Goal: Find specific page/section: Find specific page/section

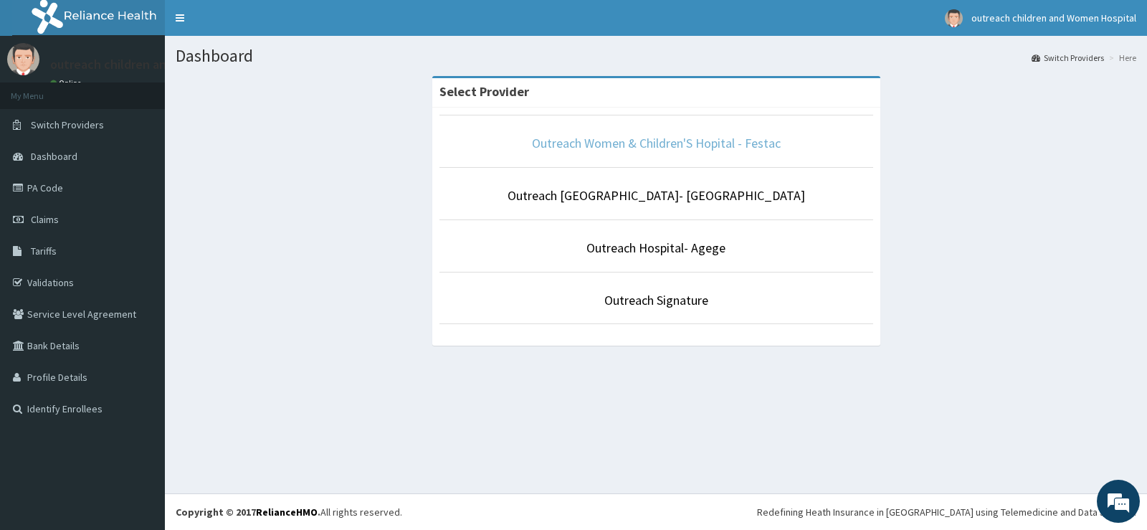
click at [649, 150] on link "Outreach Women & Children'S Hopital - Festac" at bounding box center [656, 143] width 249 height 16
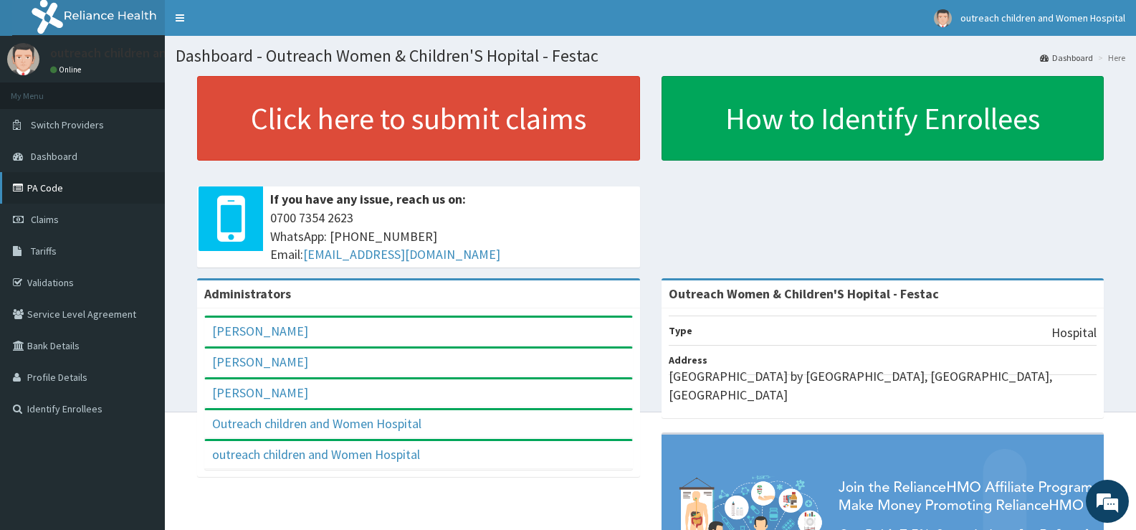
click at [101, 191] on link "PA Code" at bounding box center [82, 188] width 165 height 32
